Goal: Find specific page/section: Find specific page/section

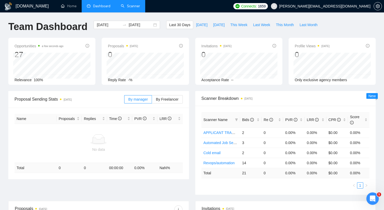
click at [129, 6] on link "Scanner" at bounding box center [130, 6] width 19 height 4
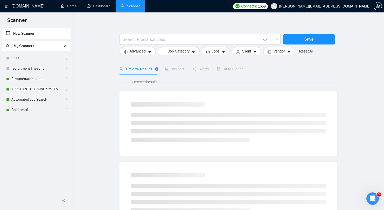
scroll to position [7, 0]
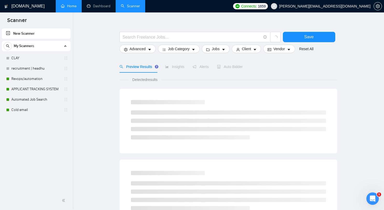
click at [65, 8] on link "Home" at bounding box center [69, 6] width 16 height 4
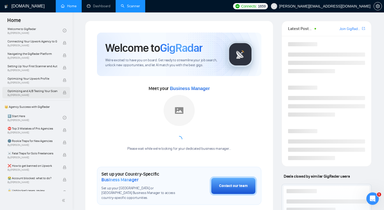
scroll to position [105, 0]
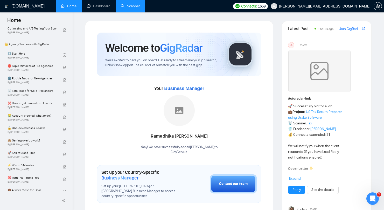
click at [64, 4] on link "Home" at bounding box center [69, 6] width 16 height 4
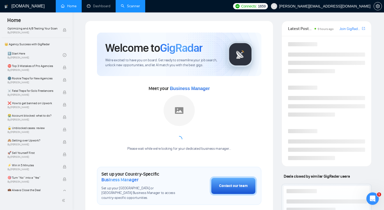
scroll to position [79, 0]
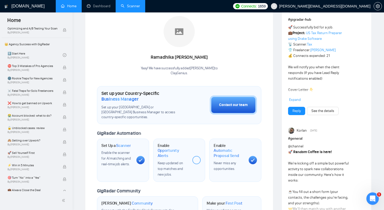
click at [32, 14] on div "Home" at bounding box center [36, 19] width 73 height 15
click at [31, 9] on h1 "[DOMAIN_NAME]" at bounding box center [27, 6] width 33 height 12
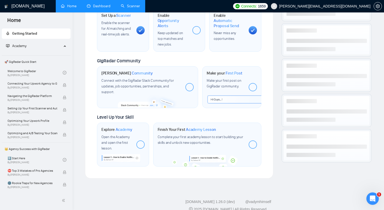
click at [96, 8] on link "Dashboard" at bounding box center [99, 6] width 24 height 4
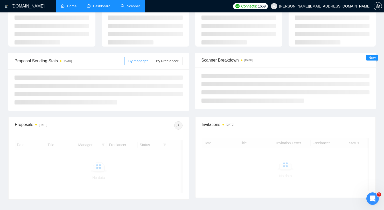
scroll to position [27, 0]
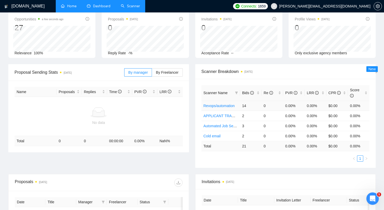
click at [216, 108] on link "Revops/automation" at bounding box center [218, 106] width 31 height 4
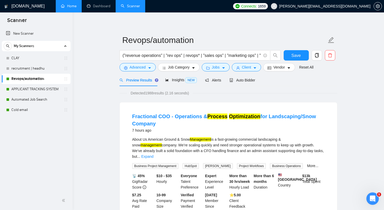
scroll to position [2, 0]
click at [153, 154] on link "Expand" at bounding box center [147, 156] width 12 height 4
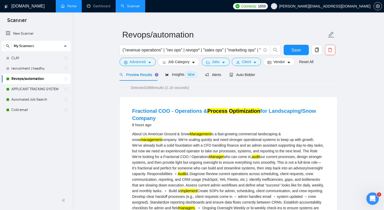
scroll to position [0, 0]
